Goal: Information Seeking & Learning: Learn about a topic

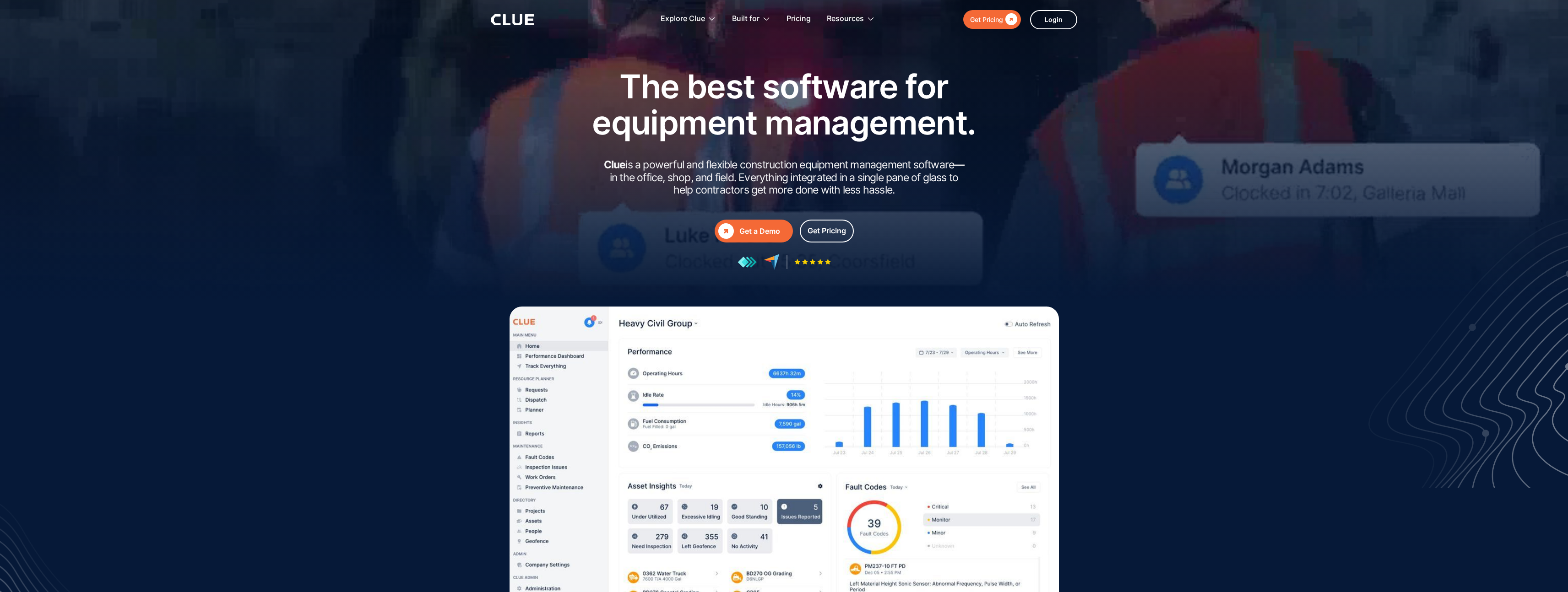
click at [618, 234] on div " Get a Demo  Get a Demo Get Pricing" at bounding box center [784, 231] width 412 height 23
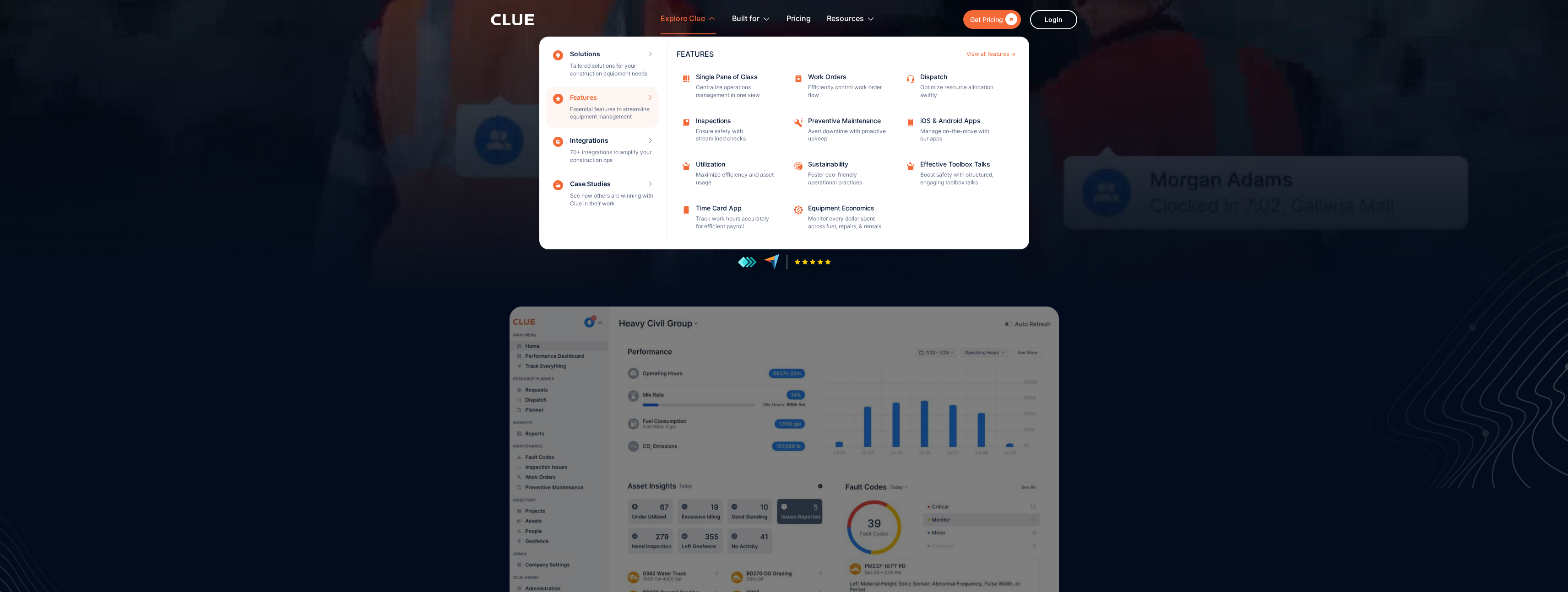
click at [579, 117] on div "Features Essential features to streamline equipment management Features View al…" at bounding box center [602, 108] width 112 height 41
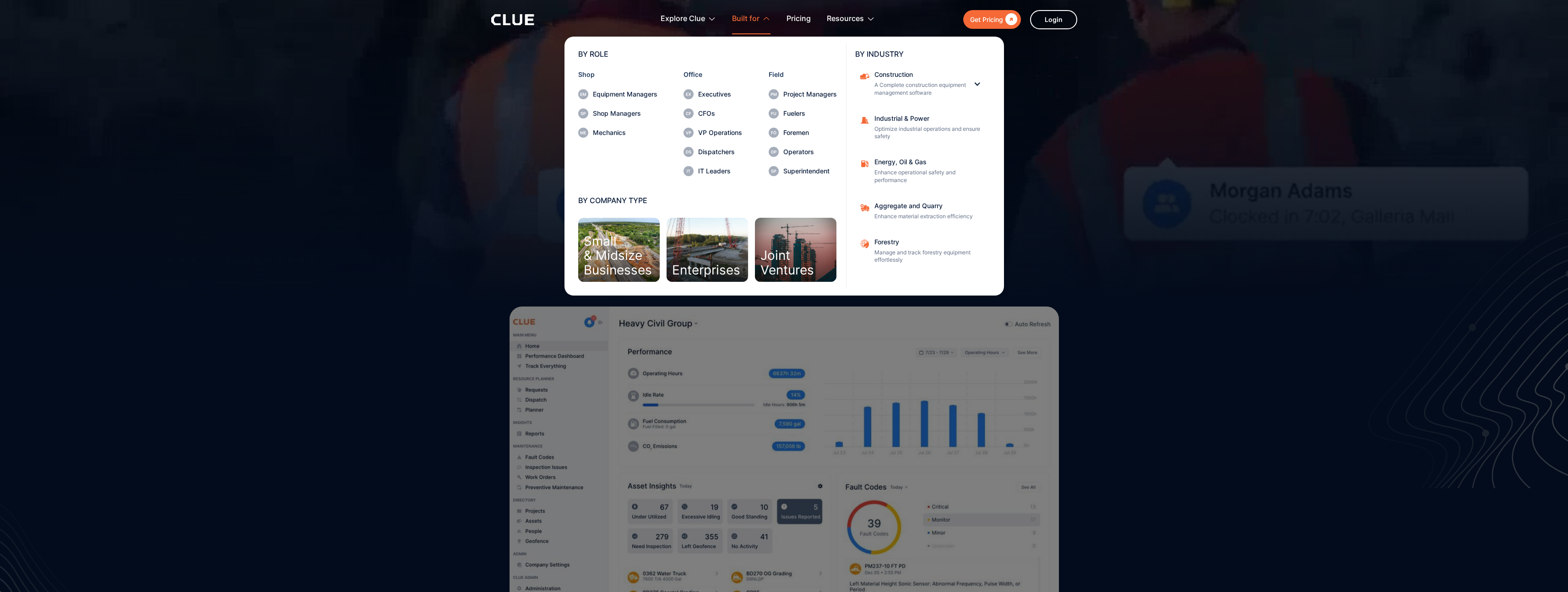
click at [699, 225] on div "Enterprises" at bounding box center [707, 249] width 82 height 64
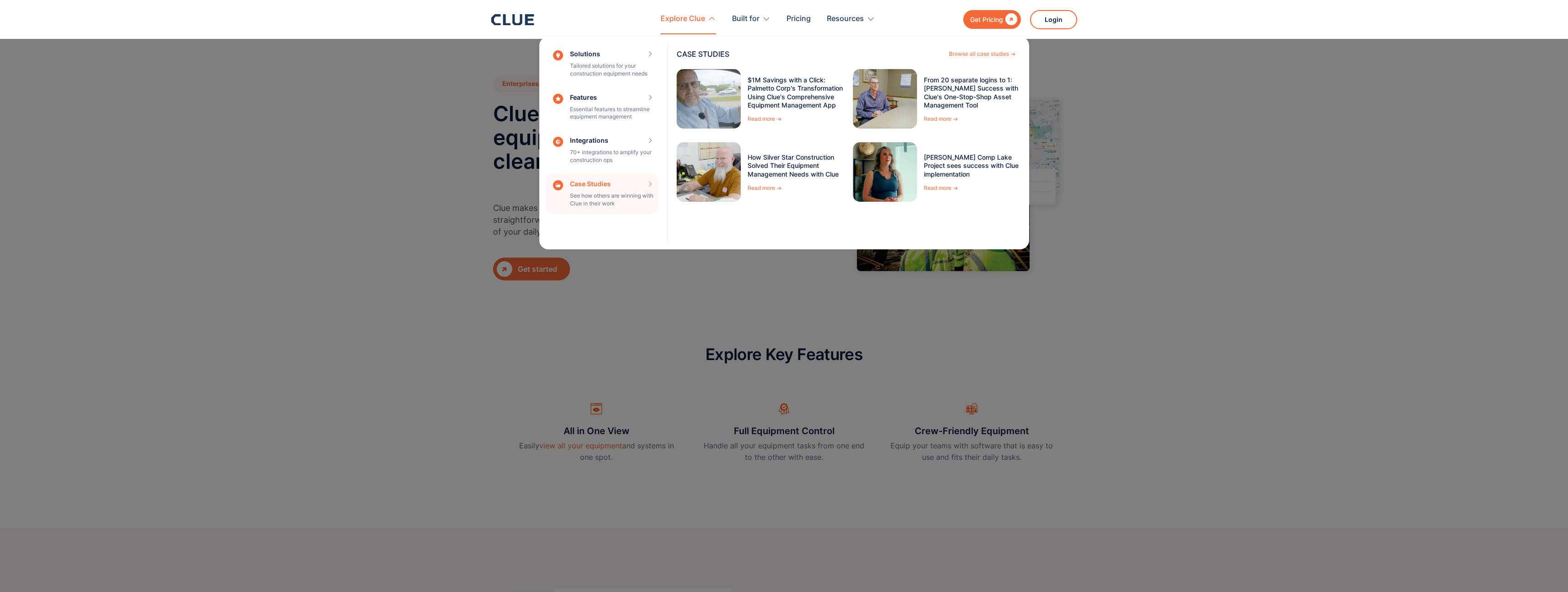
click at [590, 190] on div "Case Studies See how others are winning with Clue in their work CASE STUDIES Br…" at bounding box center [602, 194] width 112 height 41
